Goal: Go to known website: Access a specific website the user already knows

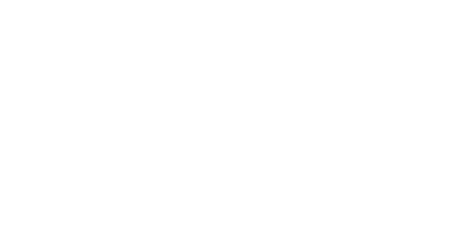
click at [13, 11] on icon at bounding box center [12, 128] width 19 height 250
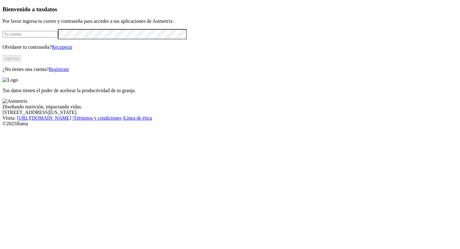
click at [58, 38] on input "email" at bounding box center [30, 34] width 55 height 7
type input "ana.jaramillo@premexcorp.com"
click at [21, 62] on button "Ingresa" at bounding box center [12, 58] width 19 height 7
